Goal: Find specific page/section: Find specific page/section

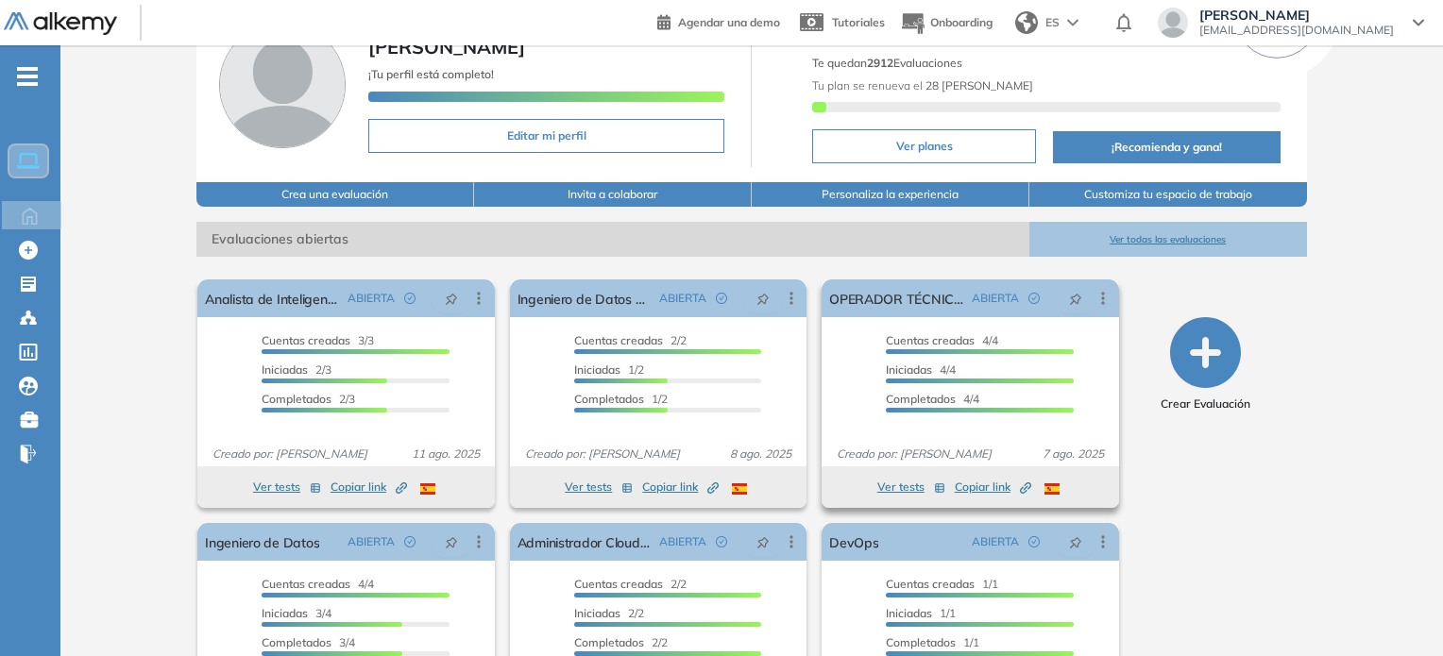
scroll to position [223, 0]
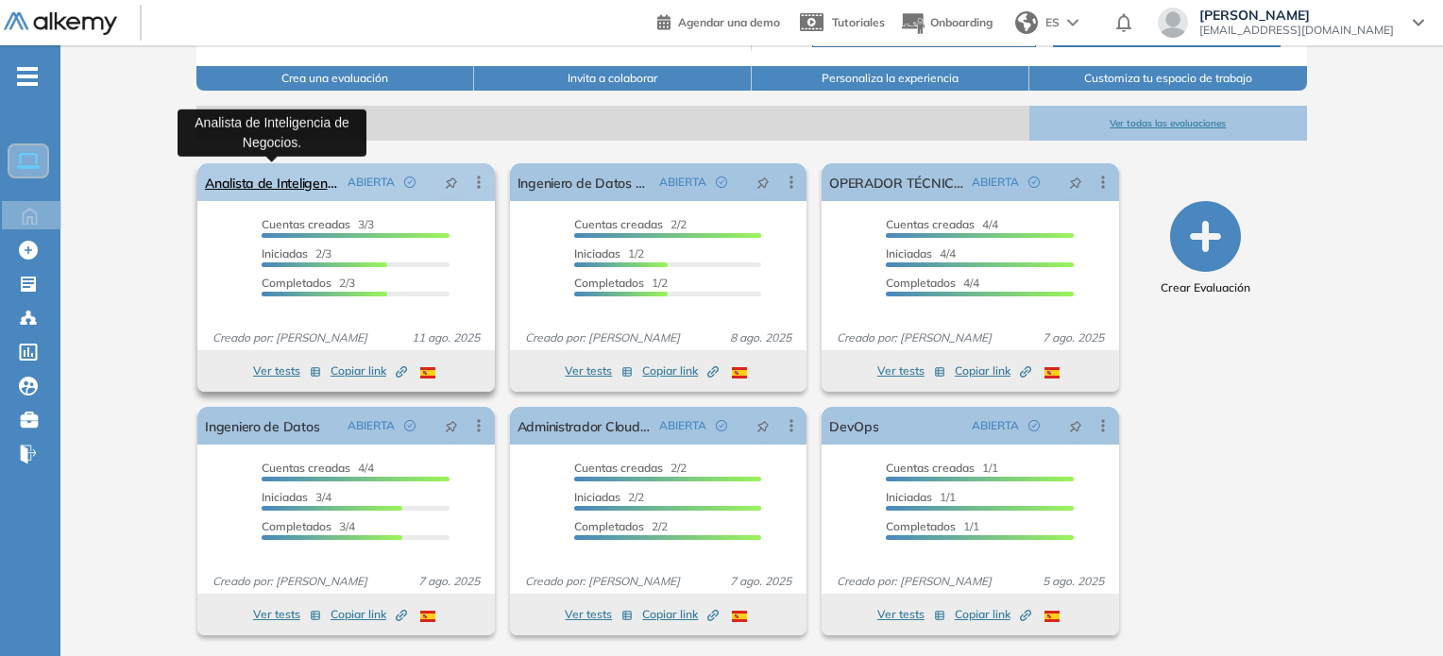
click at [314, 188] on link "Analista de Inteligencia de Negocios." at bounding box center [272, 182] width 134 height 38
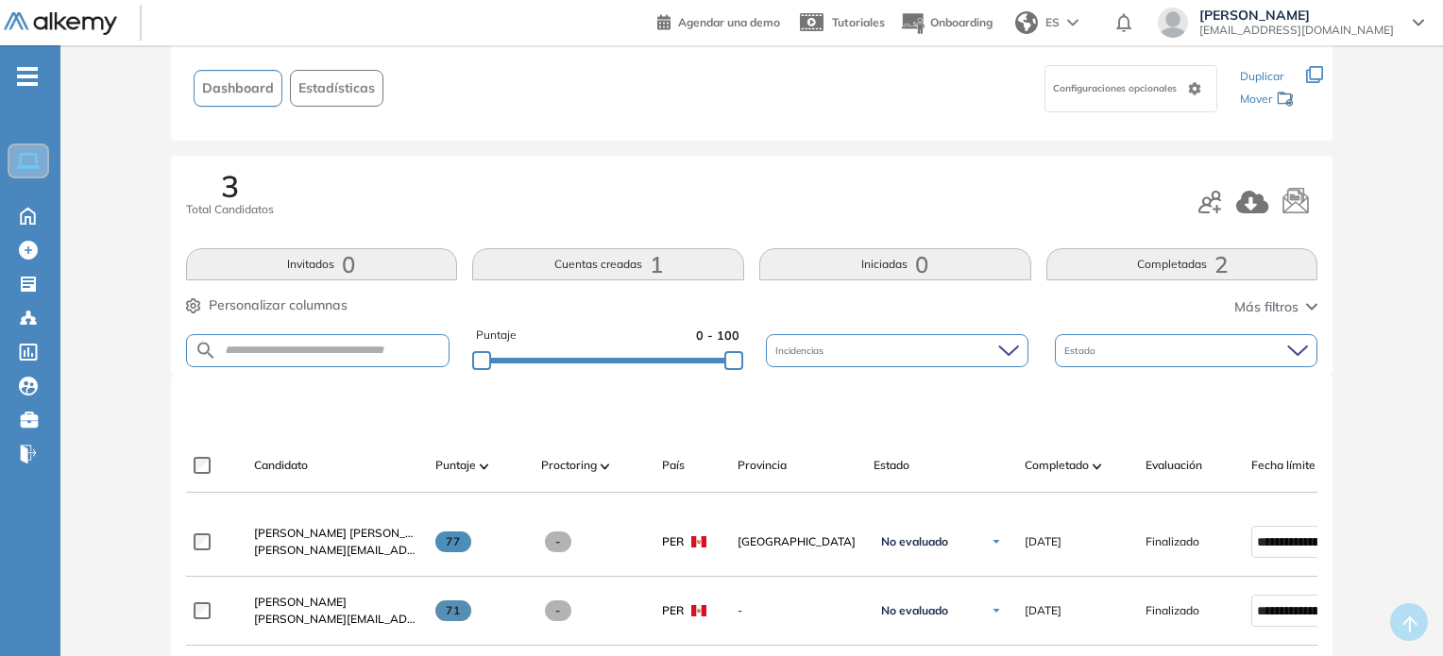
scroll to position [283, 0]
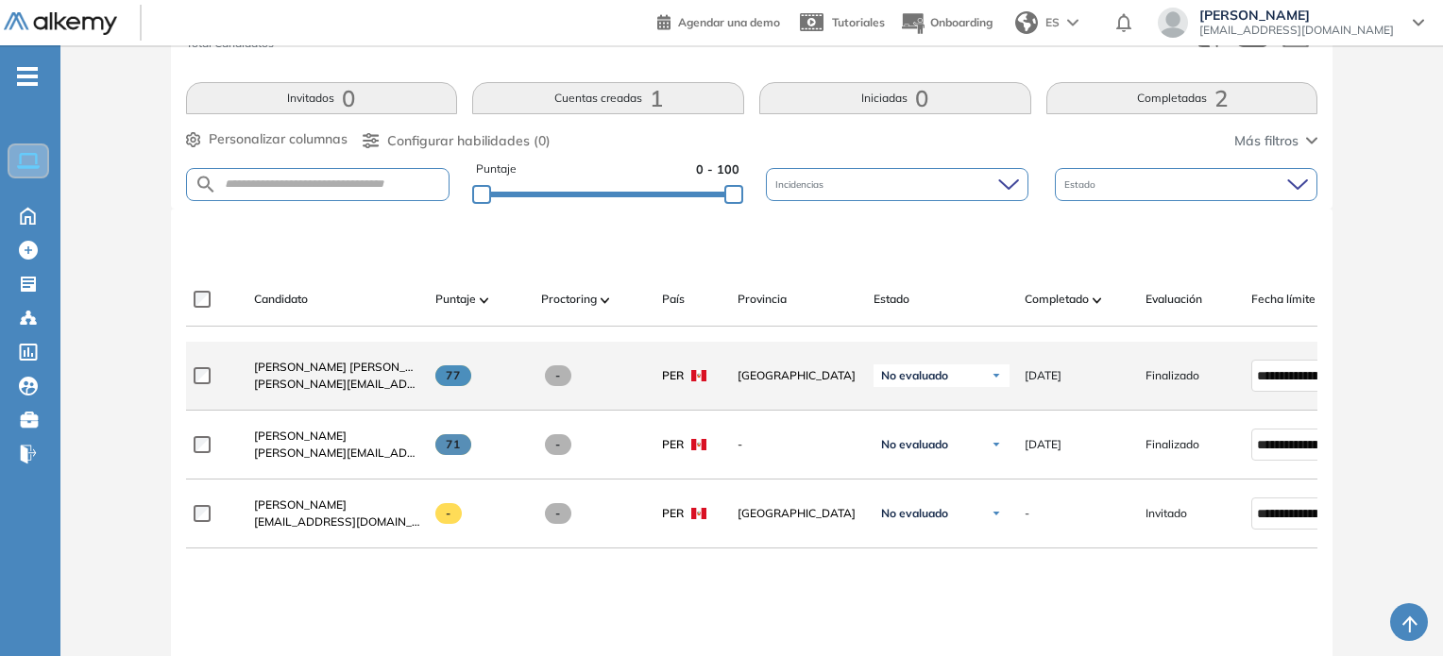
click at [346, 381] on span "[PERSON_NAME][EMAIL_ADDRESS][DOMAIN_NAME]" at bounding box center [337, 384] width 166 height 17
click at [336, 370] on span "[PERSON_NAME] [PERSON_NAME]" at bounding box center [348, 367] width 188 height 14
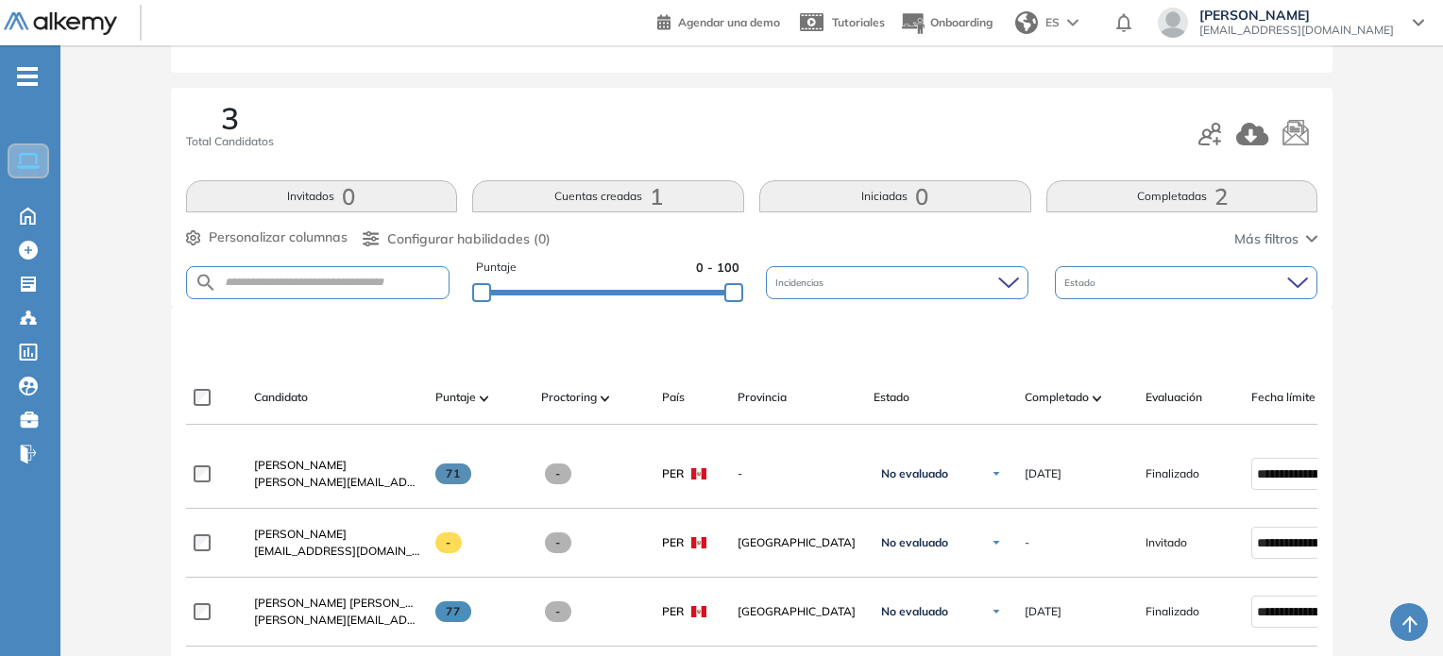
scroll to position [189, 0]
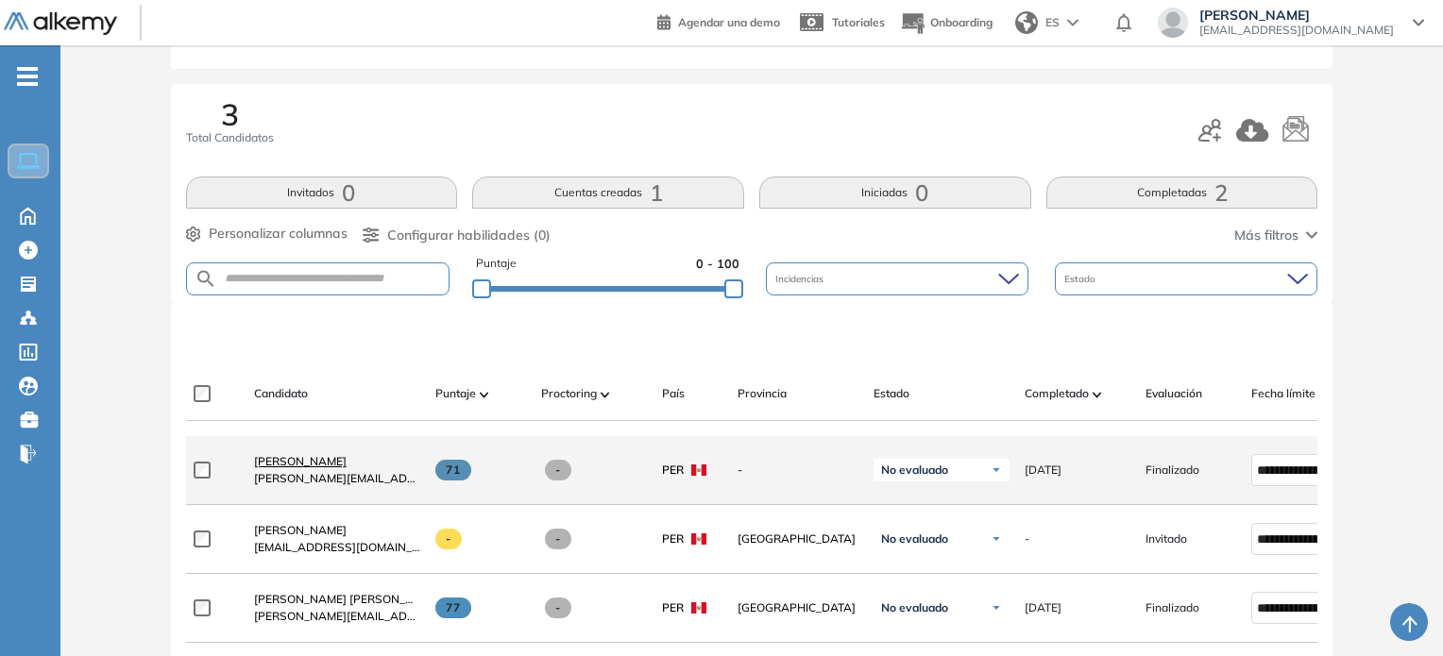
click at [312, 468] on span "[PERSON_NAME]" at bounding box center [300, 461] width 93 height 14
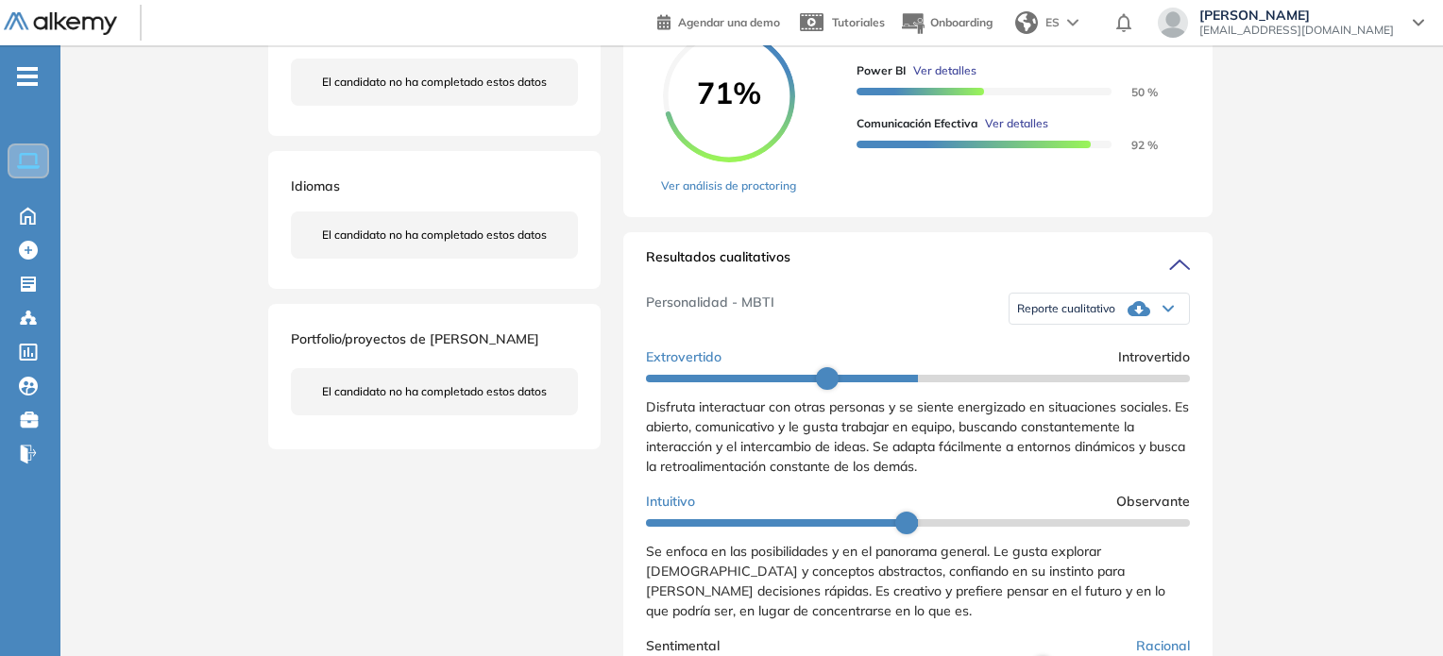
scroll to position [189, 0]
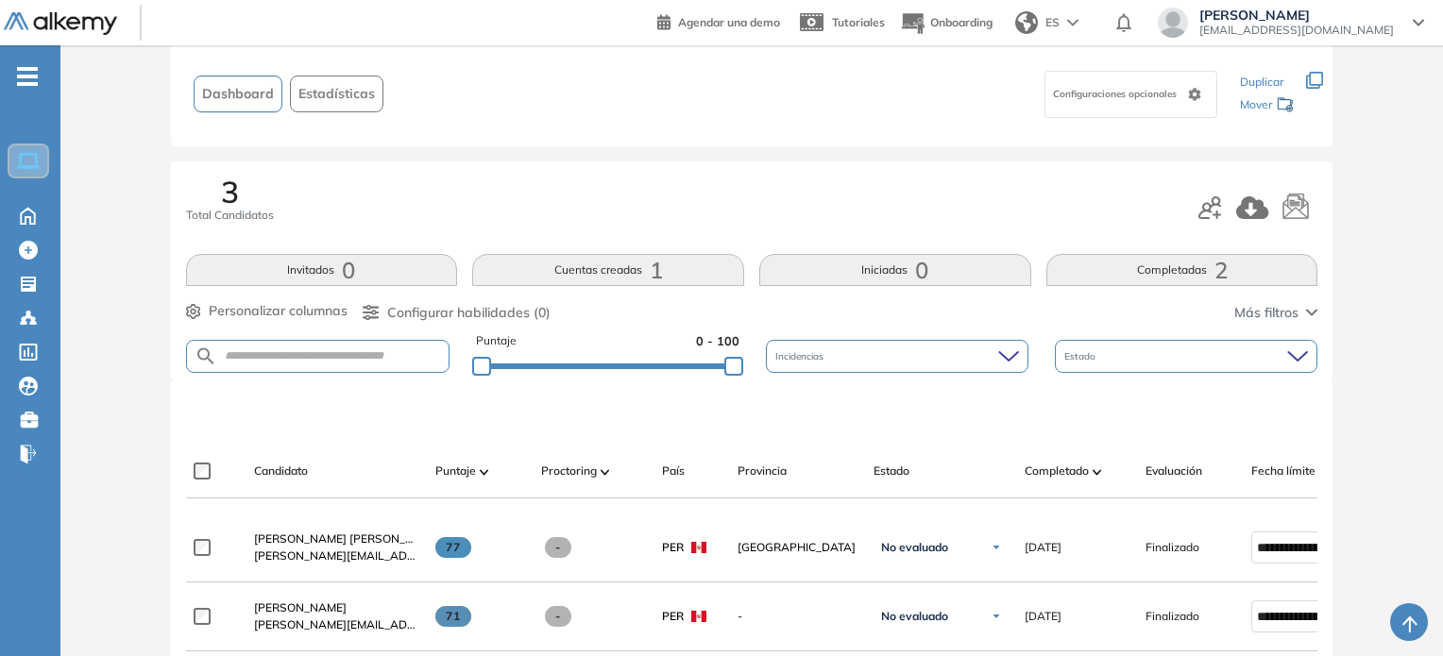
scroll to position [283, 0]
